Goal: Transaction & Acquisition: Purchase product/service

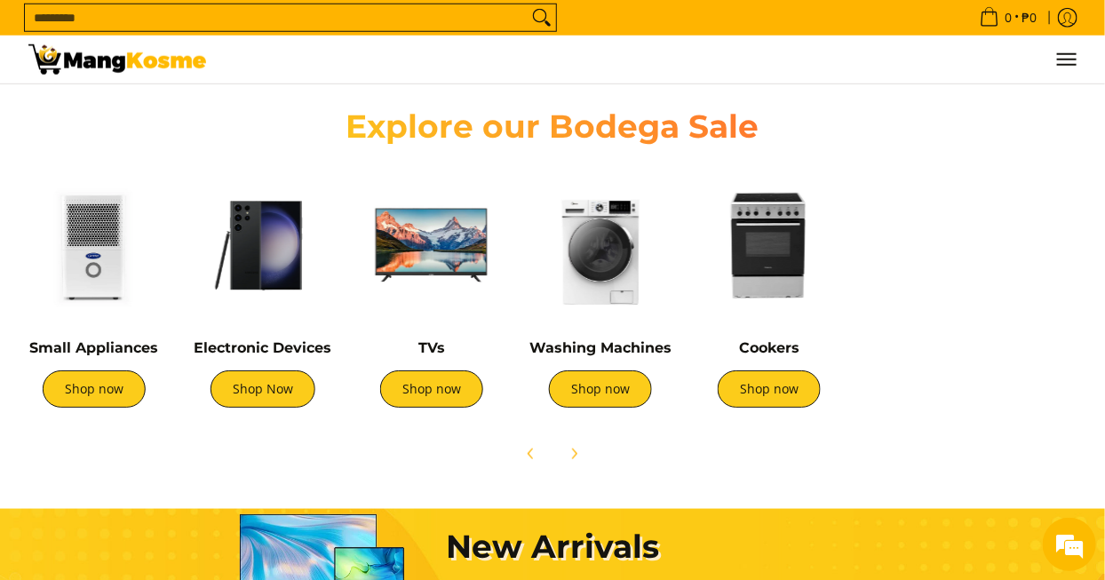
scroll to position [0, 351]
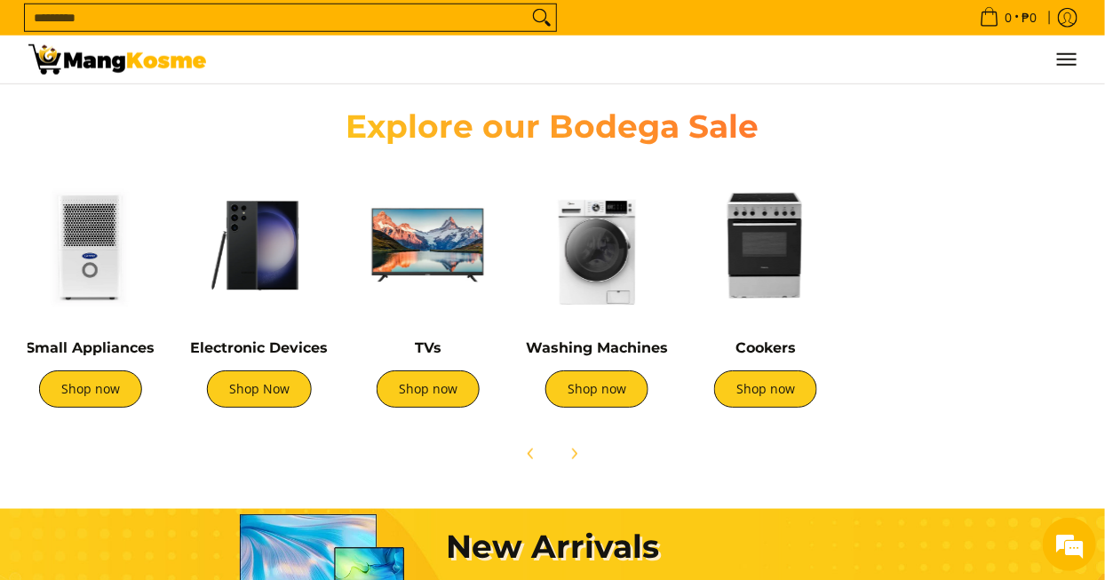
click at [783, 391] on link "Shop now" at bounding box center [765, 388] width 103 height 37
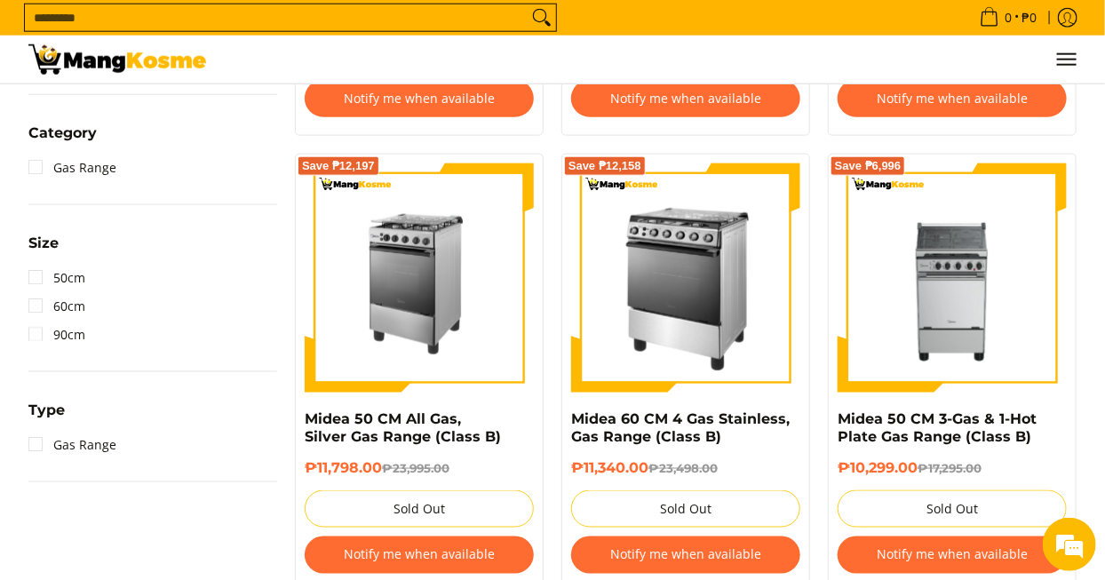
scroll to position [714, 0]
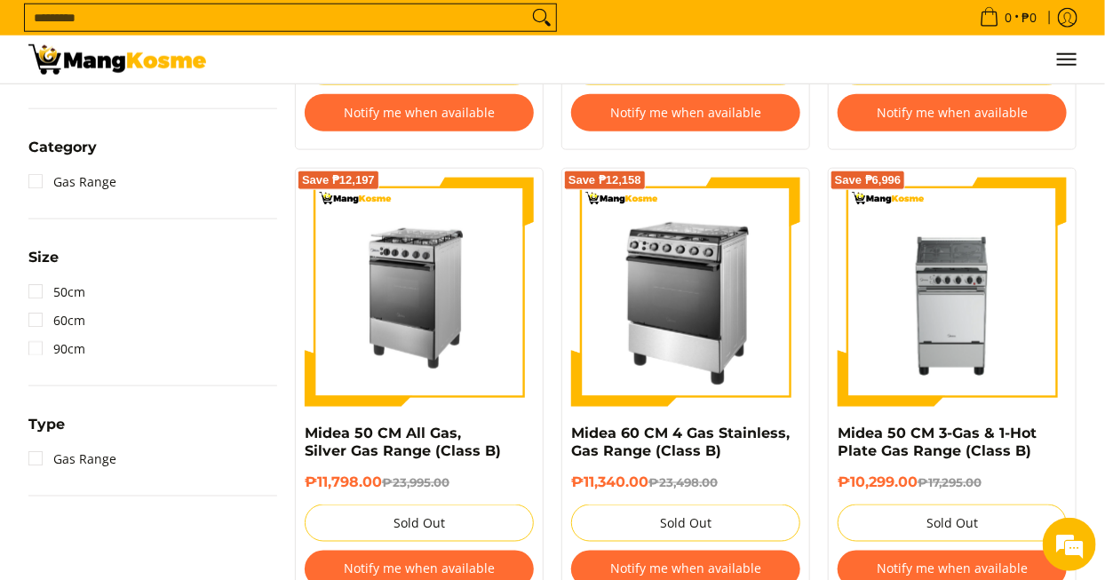
click at [62, 26] on input "Search..." at bounding box center [276, 17] width 503 height 27
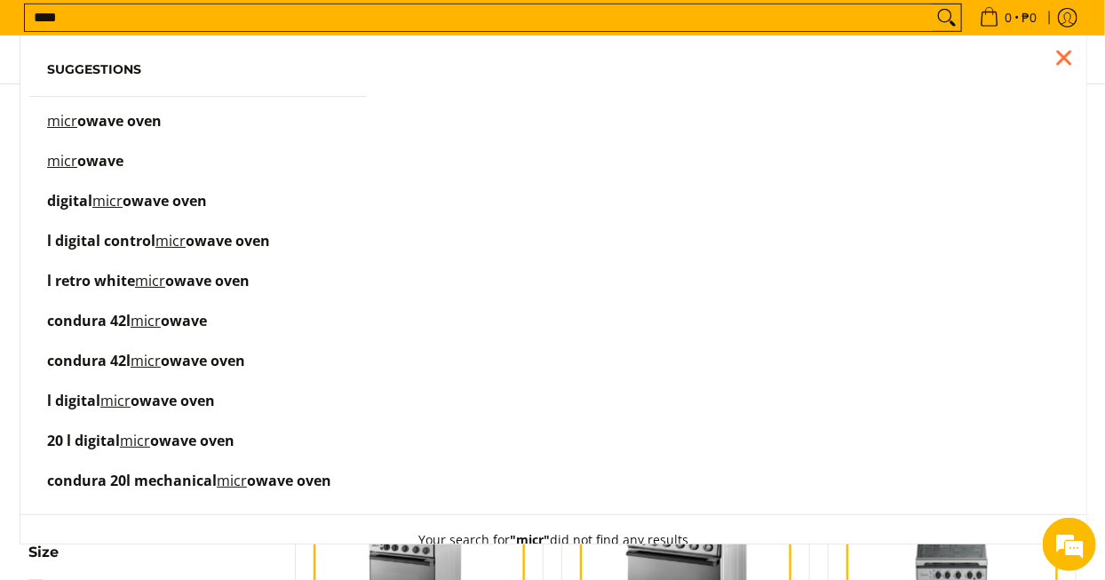
scroll to position [0, 0]
type input "****"
click at [92, 119] on span "owave oven" at bounding box center [119, 121] width 84 height 20
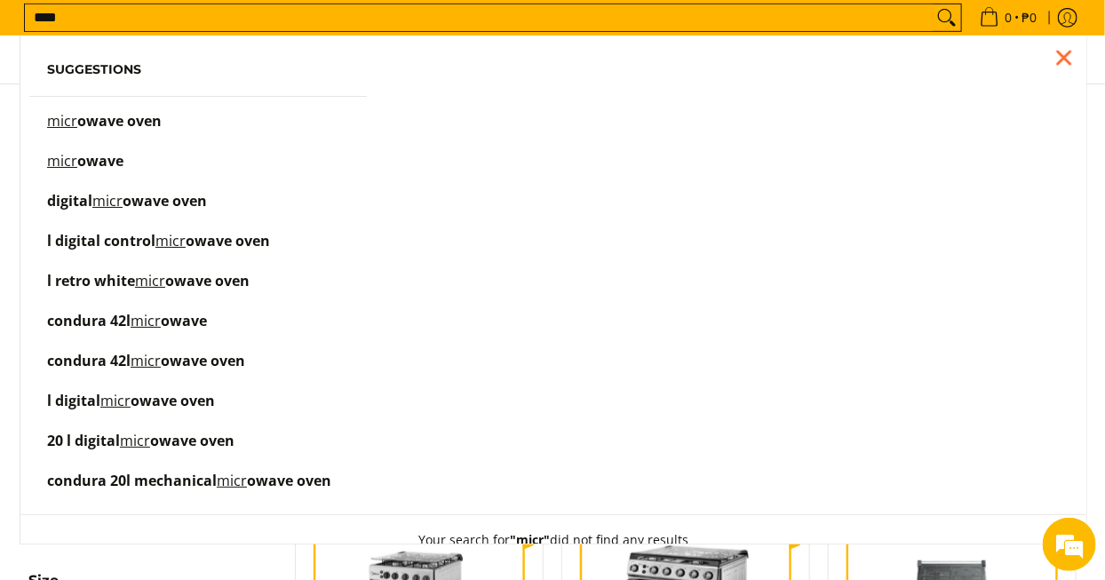
scroll to position [344, 0]
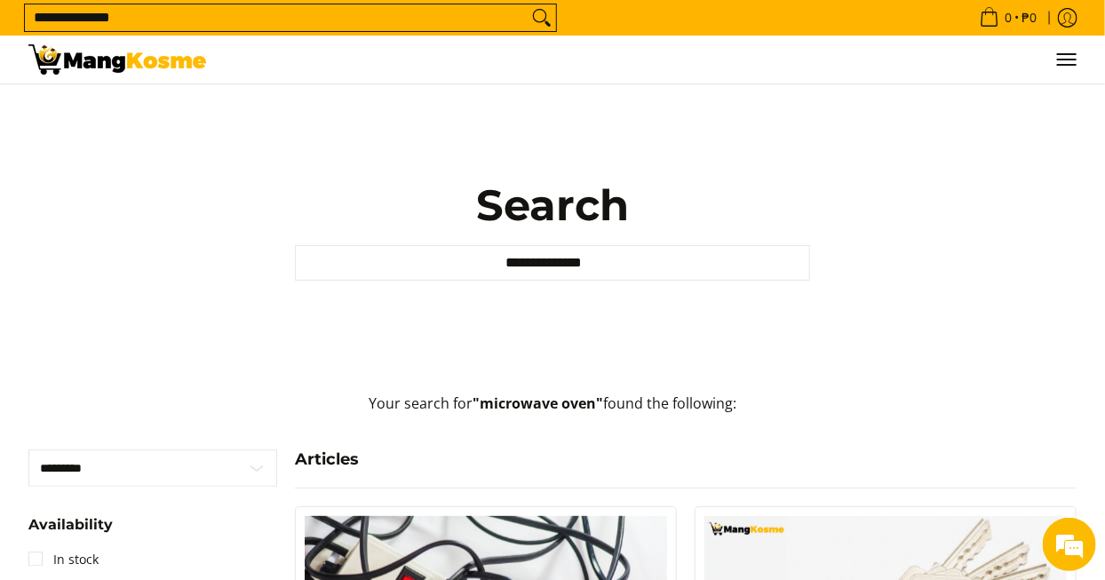
click at [698, 281] on input "**********" at bounding box center [552, 263] width 515 height 36
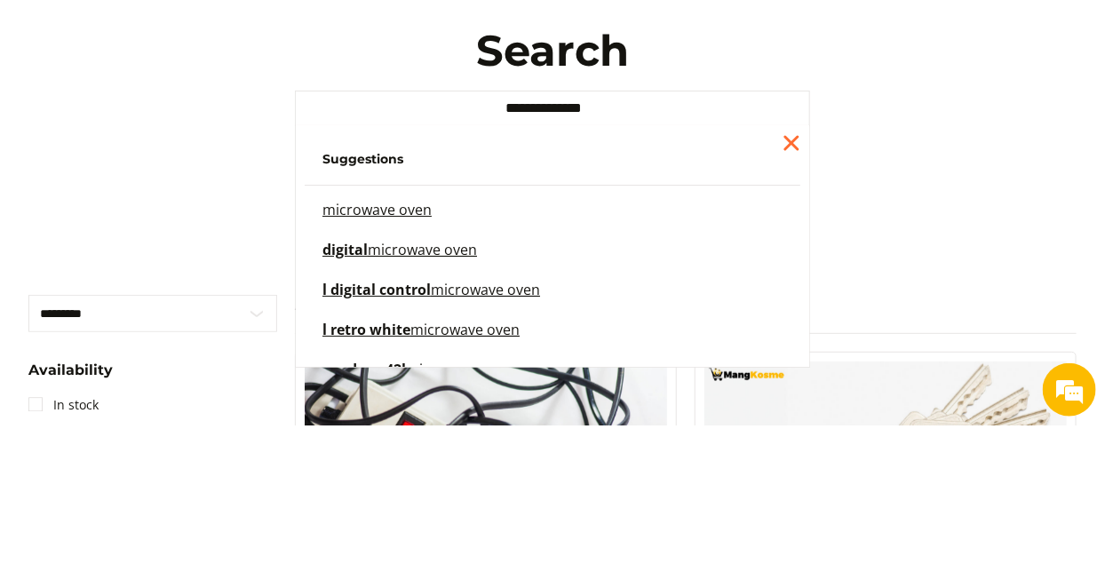
click at [365, 374] on mark "microwave oven" at bounding box center [376, 364] width 109 height 20
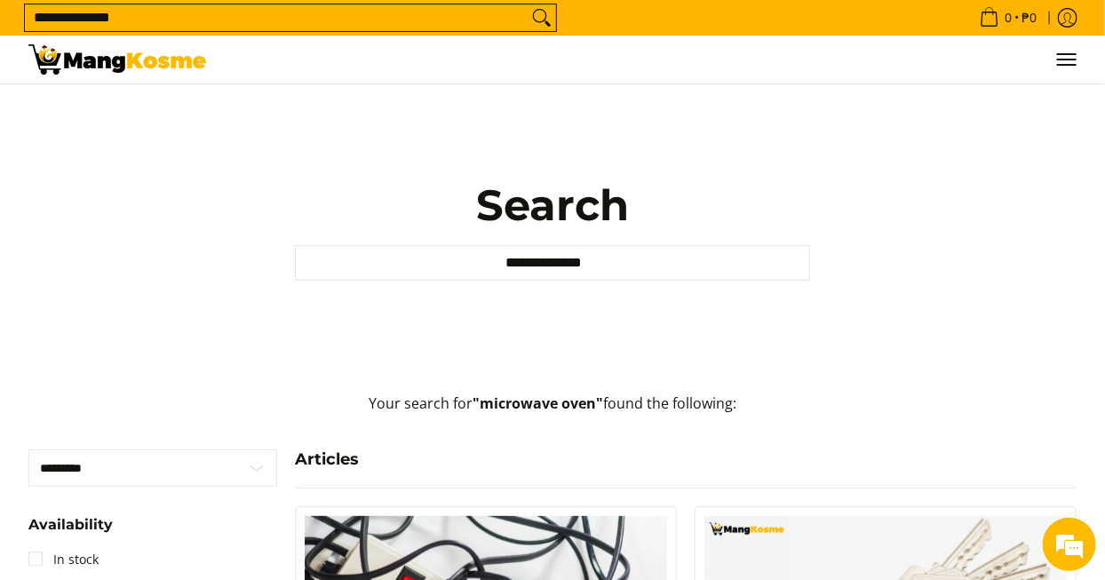
click at [545, 17] on icon "Search" at bounding box center [542, 17] width 28 height 27
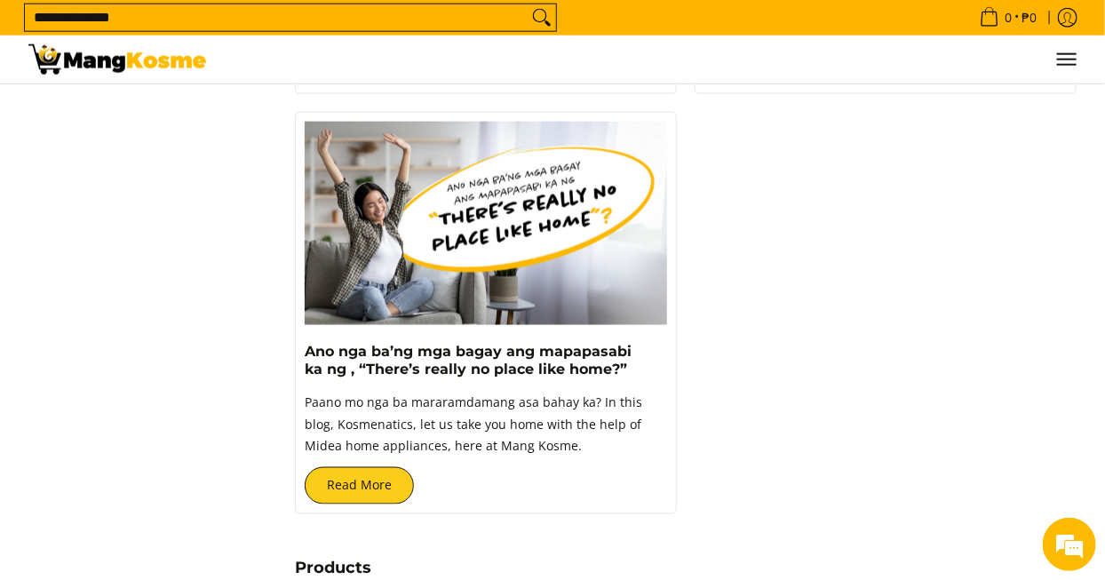
scroll to position [794, 0]
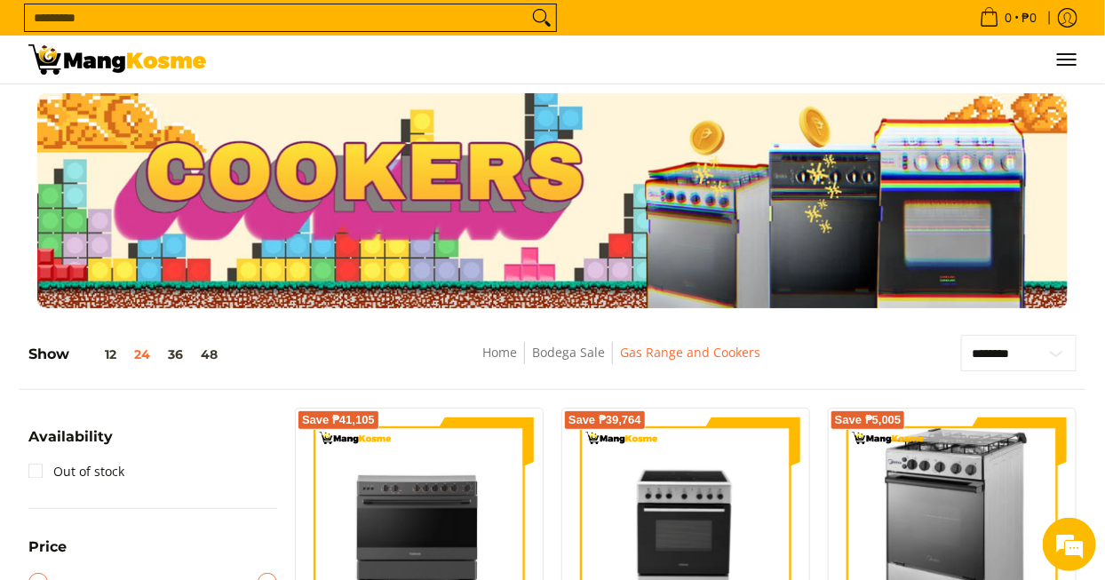
click at [123, 20] on input "Search..." at bounding box center [276, 17] width 503 height 27
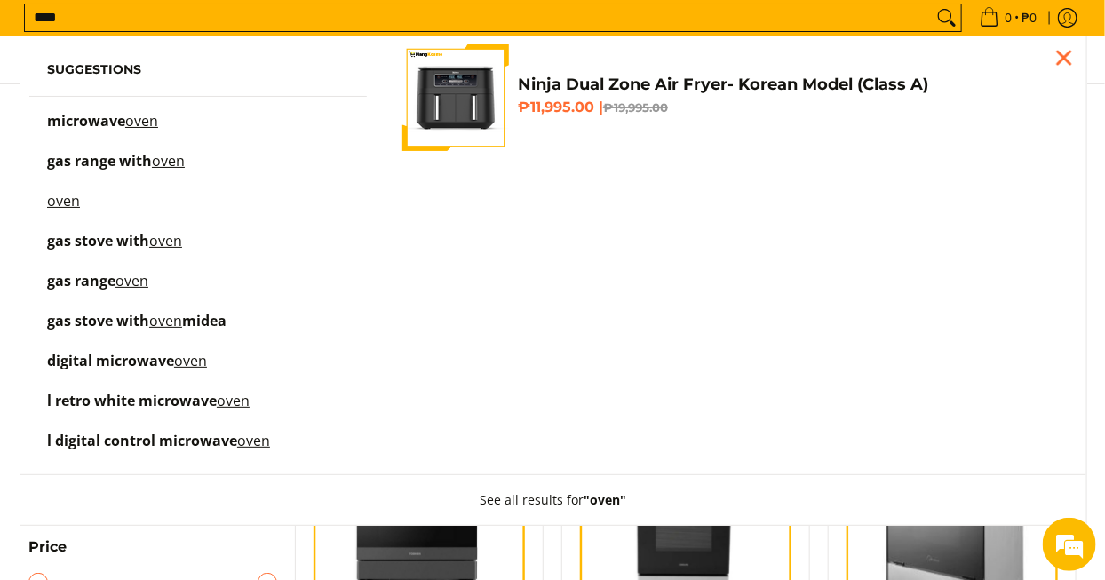
type input "****"
click at [933, 4] on button "Search" at bounding box center [947, 17] width 28 height 27
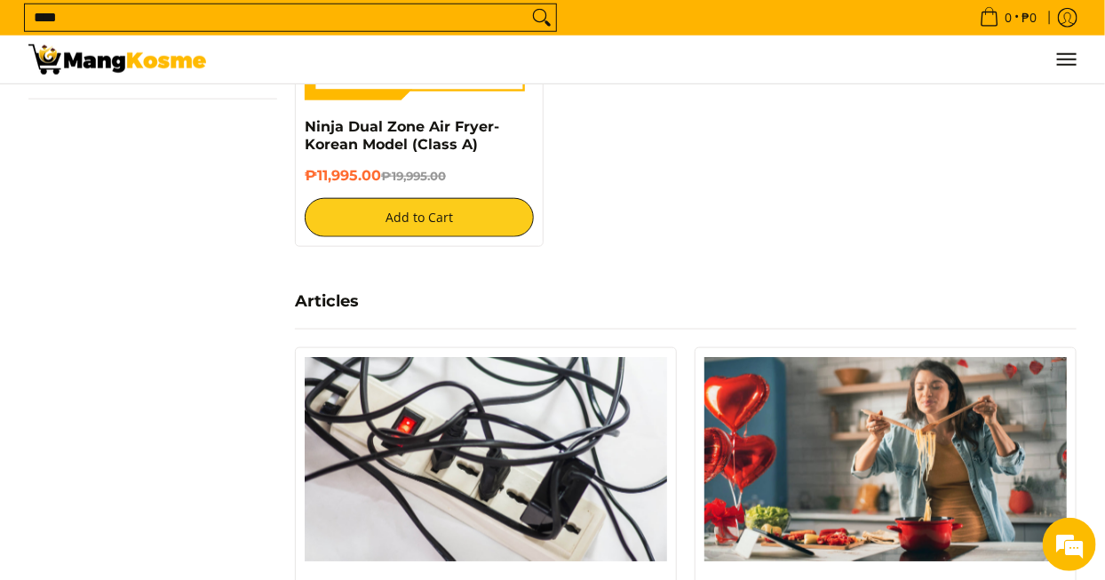
scroll to position [646, 0]
